Goal: Information Seeking & Learning: Learn about a topic

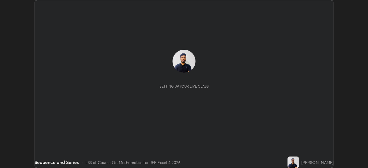
scroll to position [168, 368]
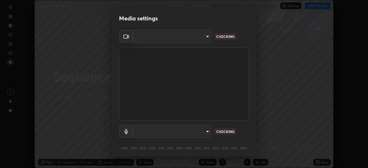
type input "f44939252cec670a7c81aafead478e6b9f15b20a1b8f1ae8dba2619045631b1c"
type input "default"
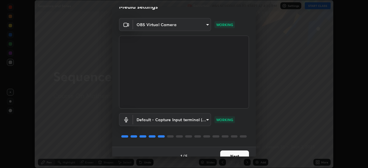
scroll to position [0, 0]
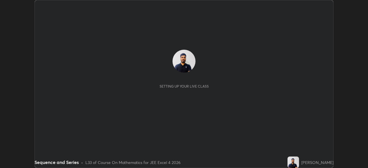
scroll to position [168, 368]
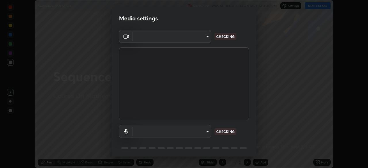
type input "f44939252cec670a7c81aafead478e6b9f15b20a1b8f1ae8dba2619045631b1c"
type input "default"
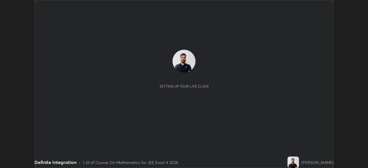
scroll to position [168, 368]
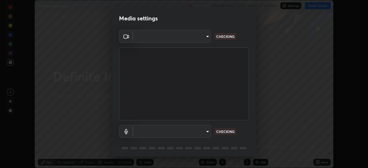
type input "f44939252cec670a7c81aafead478e6b9f15b20a1b8f1ae8dba2619045631b1c"
type input "default"
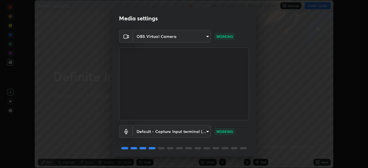
scroll to position [20, 0]
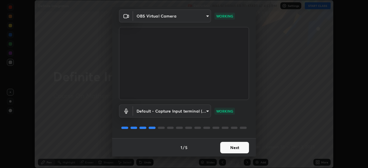
click at [225, 144] on button "Next" at bounding box center [234, 148] width 29 height 12
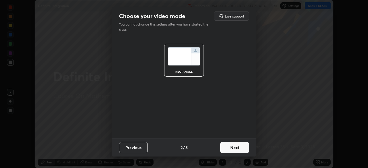
scroll to position [0, 0]
click at [239, 144] on button "Next" at bounding box center [234, 148] width 29 height 12
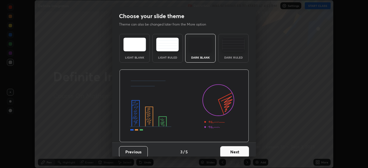
click at [235, 151] on button "Next" at bounding box center [234, 152] width 29 height 12
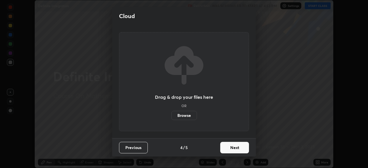
click at [235, 146] on button "Next" at bounding box center [234, 148] width 29 height 12
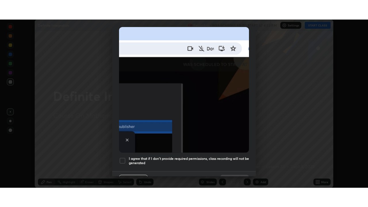
scroll to position [138, 0]
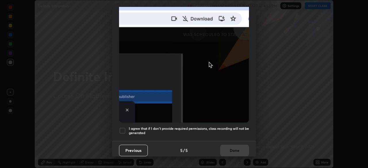
click at [229, 132] on h5 "I agree that if I don't provide required permissions, class recording will not …" at bounding box center [189, 131] width 120 height 9
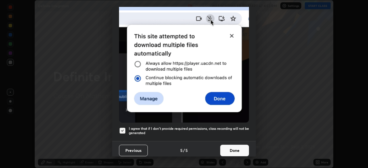
click at [232, 145] on button "Done" at bounding box center [234, 151] width 29 height 12
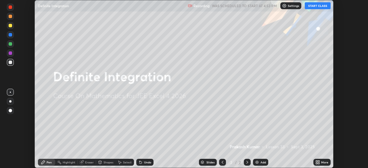
click at [315, 6] on button "START CLASS" at bounding box center [318, 5] width 26 height 7
click at [323, 164] on div "More" at bounding box center [324, 162] width 7 height 3
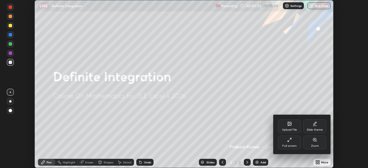
click at [291, 143] on div "Full screen" at bounding box center [289, 143] width 23 height 14
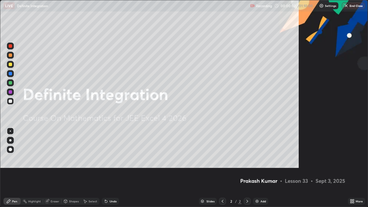
scroll to position [207, 368]
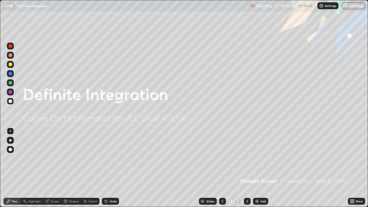
click at [262, 168] on div "Add" at bounding box center [263, 201] width 5 height 3
